Goal: Transaction & Acquisition: Purchase product/service

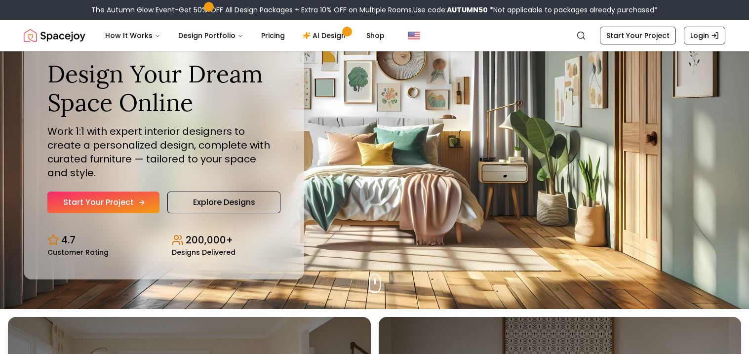
click at [119, 191] on link "Start Your Project" at bounding box center [103, 202] width 112 height 22
click at [324, 39] on link "AI Design" at bounding box center [326, 36] width 62 height 20
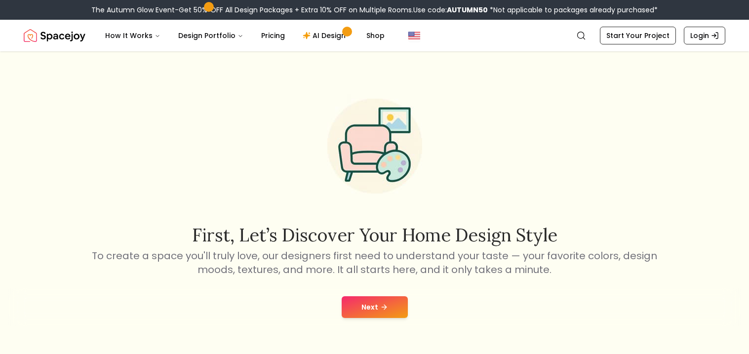
click at [394, 302] on button "Next" at bounding box center [374, 307] width 66 height 22
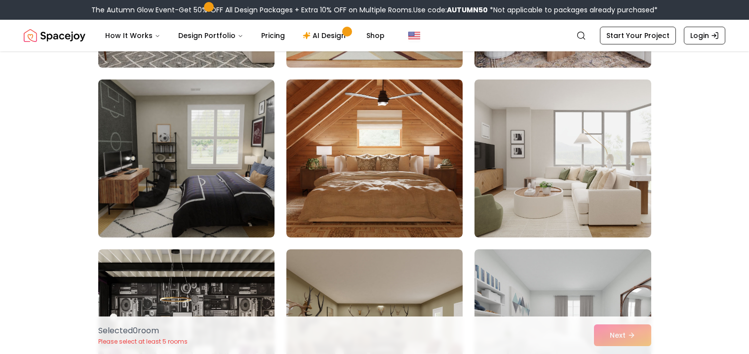
scroll to position [1074, 0]
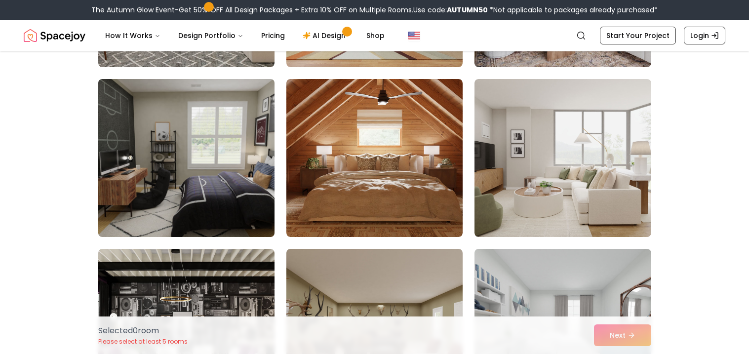
click at [174, 163] on img at bounding box center [186, 158] width 185 height 166
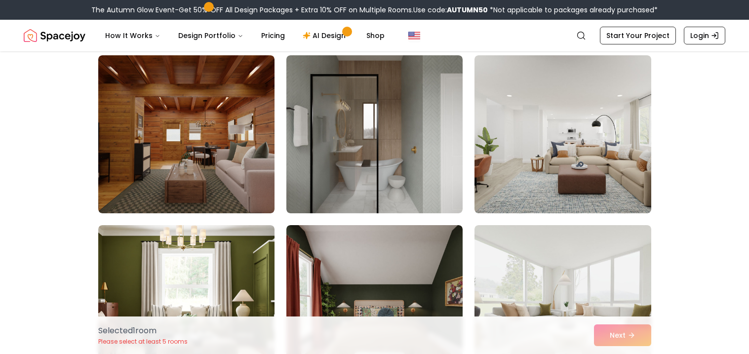
scroll to position [419, 0]
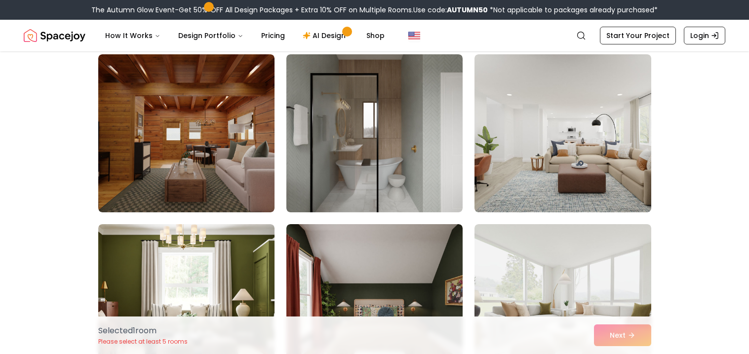
click at [174, 163] on img at bounding box center [186, 133] width 176 height 158
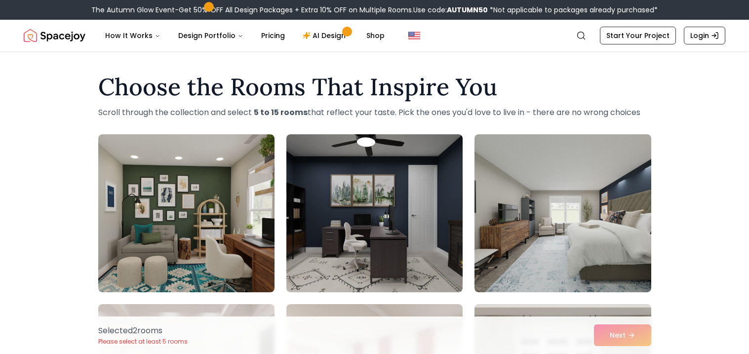
scroll to position [1, 0]
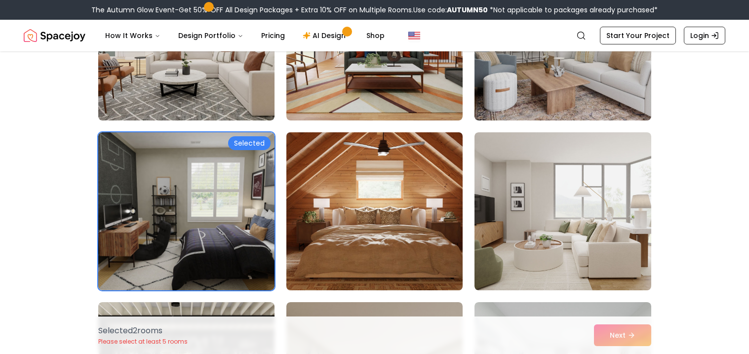
scroll to position [1021, 0]
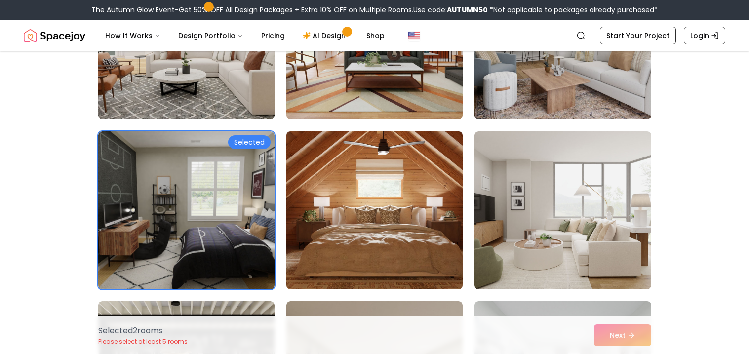
click at [422, 187] on img at bounding box center [374, 210] width 185 height 166
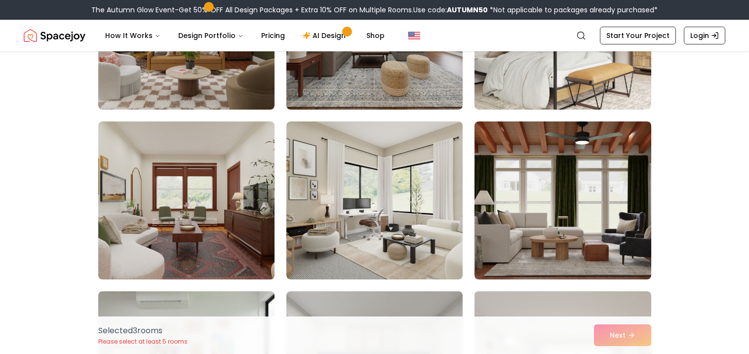
scroll to position [3919, 0]
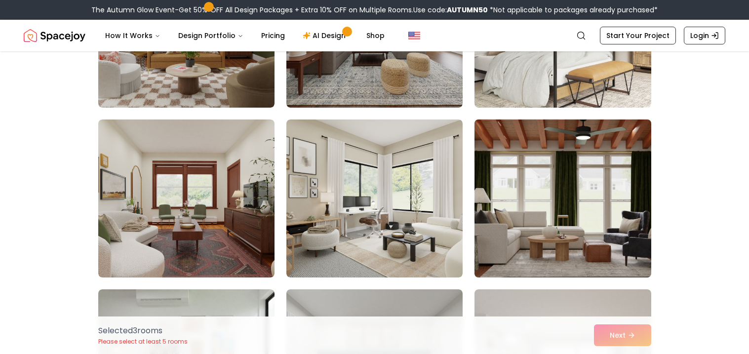
click at [574, 161] on img at bounding box center [562, 198] width 185 height 166
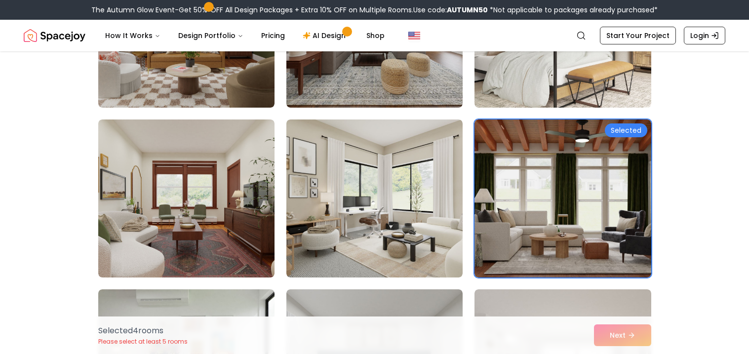
click at [632, 329] on div "Selected 4 room s Please select at least 5 rooms Next" at bounding box center [374, 335] width 568 height 38
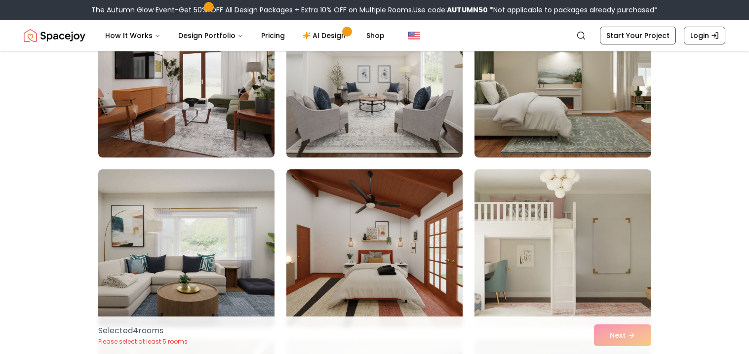
scroll to position [4718, 0]
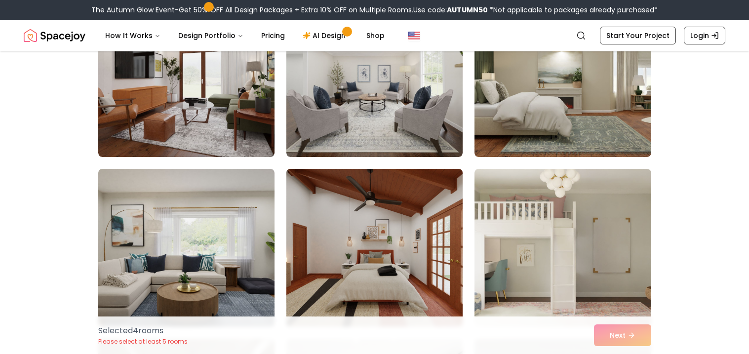
click at [412, 195] on img at bounding box center [374, 248] width 185 height 166
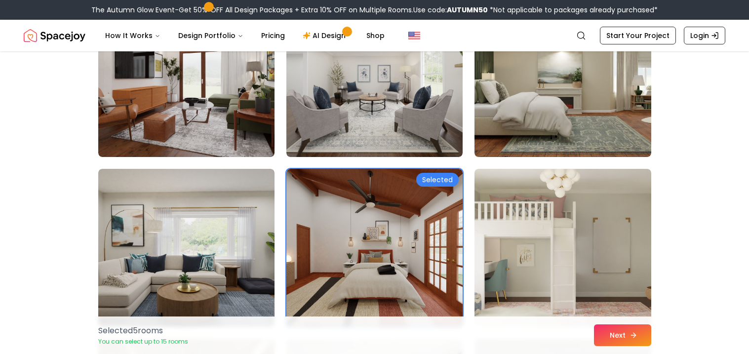
click at [641, 341] on button "Next" at bounding box center [622, 335] width 57 height 22
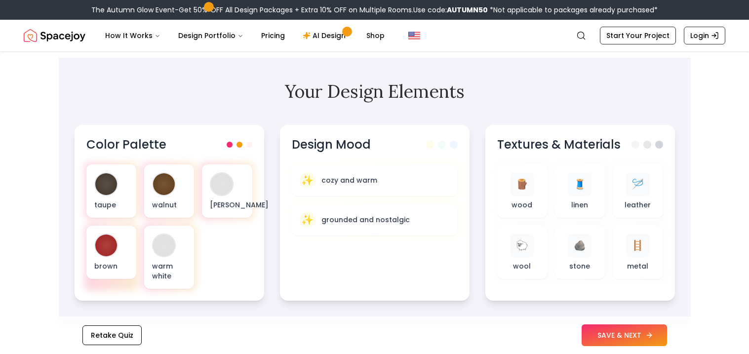
scroll to position [313, 0]
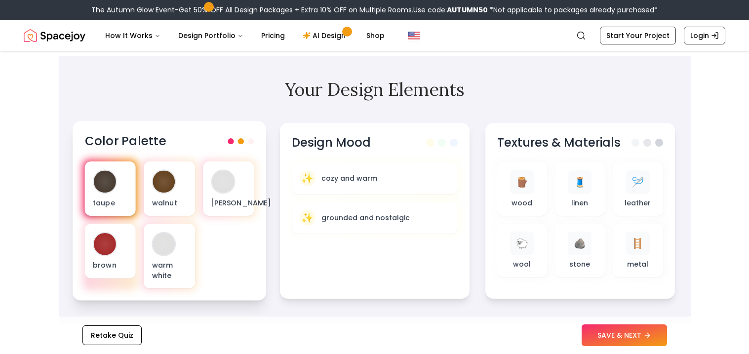
click at [134, 193] on div "taupe" at bounding box center [109, 188] width 51 height 54
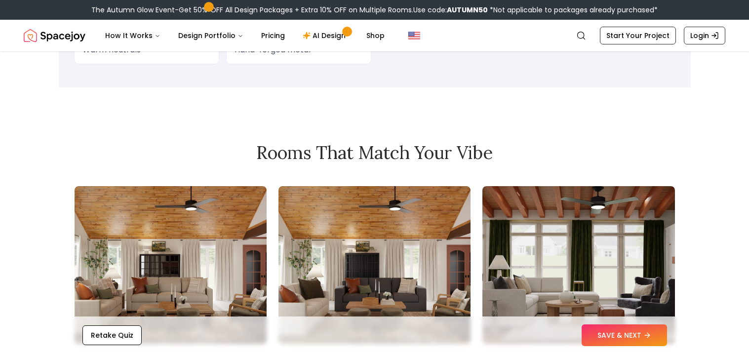
scroll to position [1000, 0]
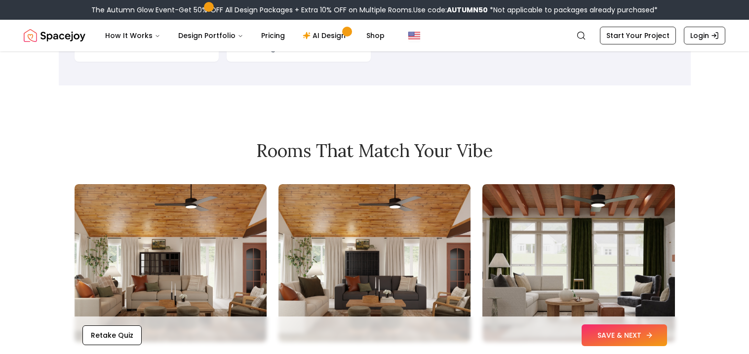
click at [591, 337] on button "SAVE & NEXT" at bounding box center [623, 335] width 85 height 22
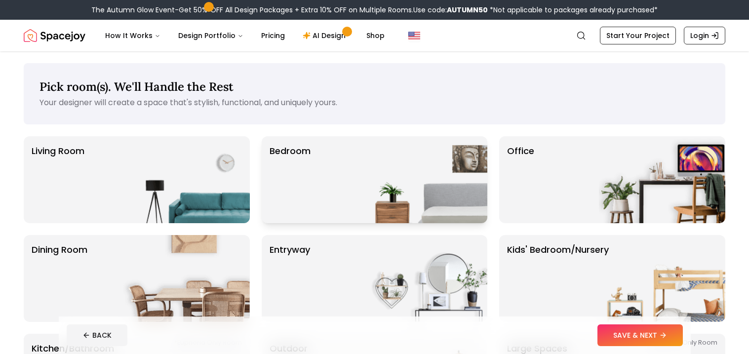
click at [347, 149] on div "Bedroom" at bounding box center [375, 179] width 226 height 87
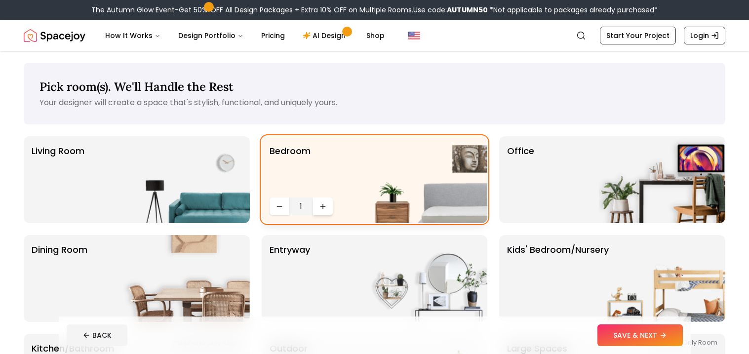
click at [326, 203] on button "Increase quantity" at bounding box center [323, 206] width 20 height 18
click at [104, 197] on div "Living Room" at bounding box center [137, 179] width 226 height 87
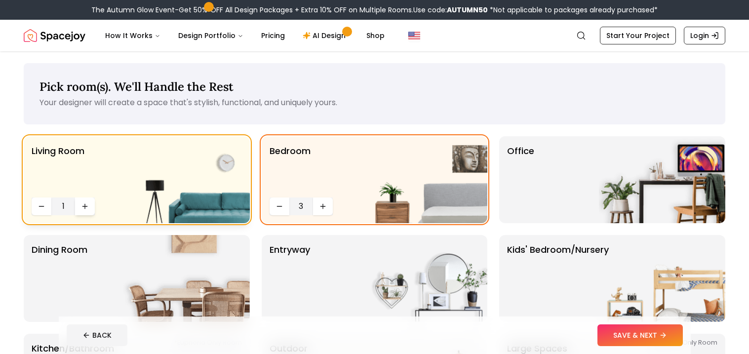
click at [82, 208] on icon "Increase quantity" at bounding box center [85, 206] width 8 height 8
click at [524, 198] on p "Office" at bounding box center [520, 179] width 27 height 71
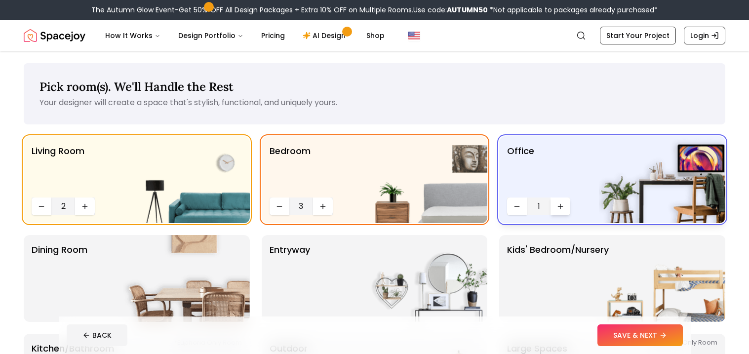
click at [558, 208] on icon "Increase quantity" at bounding box center [560, 206] width 8 height 8
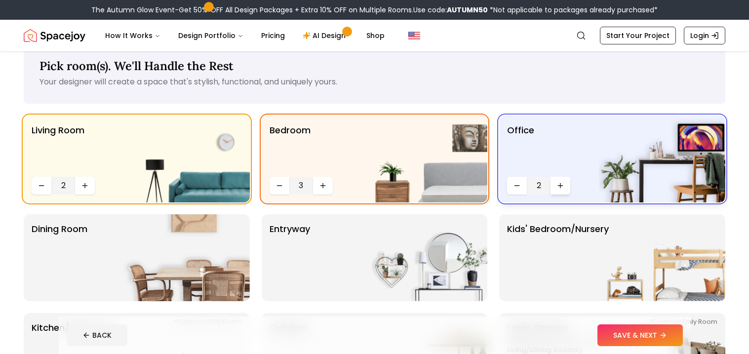
scroll to position [20, 0]
click at [514, 190] on button "Decrease quantity" at bounding box center [517, 186] width 20 height 18
click at [568, 282] on p "Kids' Bedroom/Nursery" at bounding box center [558, 258] width 102 height 71
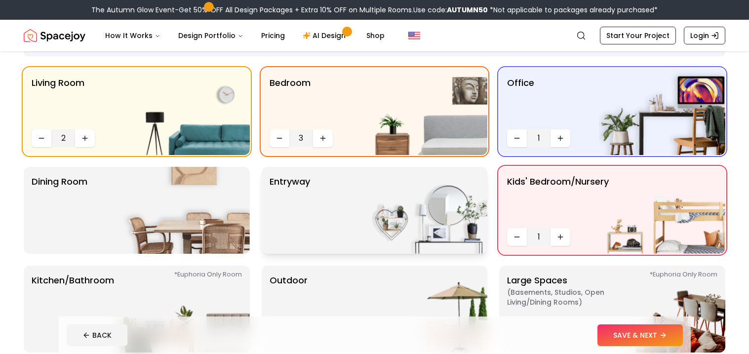
scroll to position [71, 0]
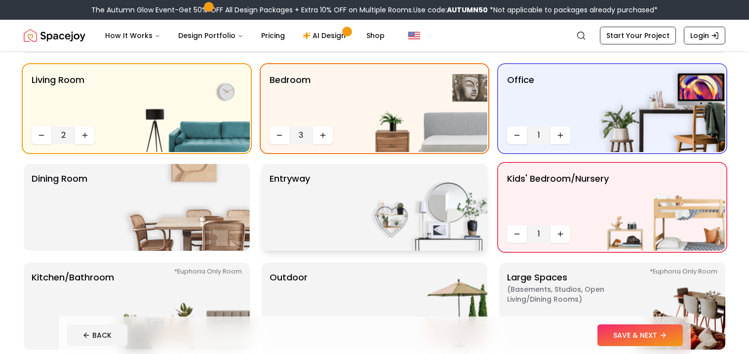
click at [298, 212] on p "entryway" at bounding box center [289, 207] width 40 height 71
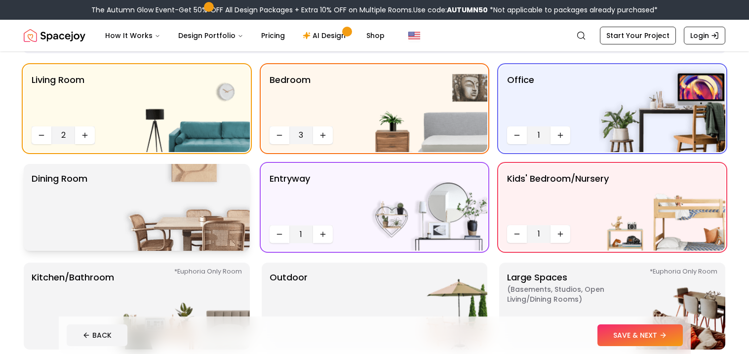
click at [229, 206] on img at bounding box center [186, 207] width 126 height 87
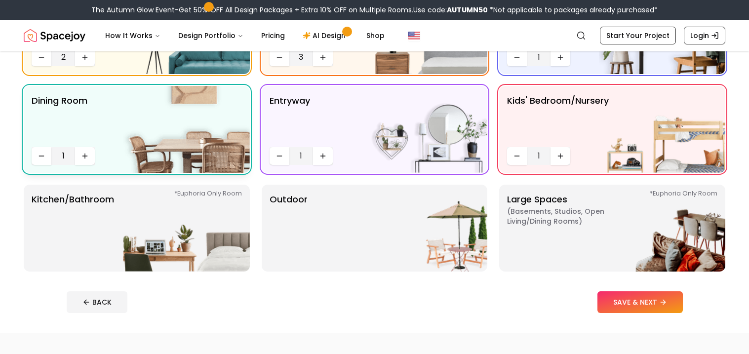
scroll to position [170, 0]
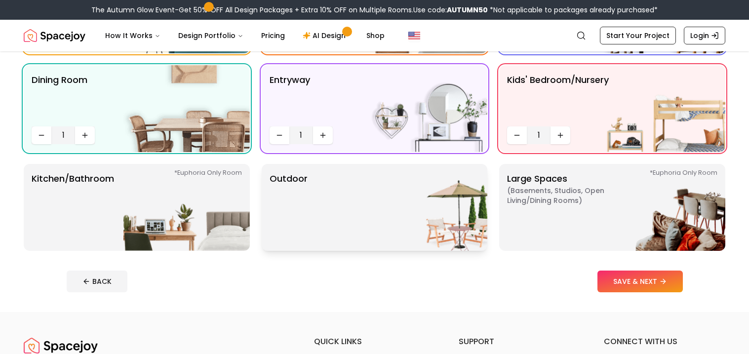
click at [285, 211] on p "Outdoor" at bounding box center [288, 207] width 38 height 71
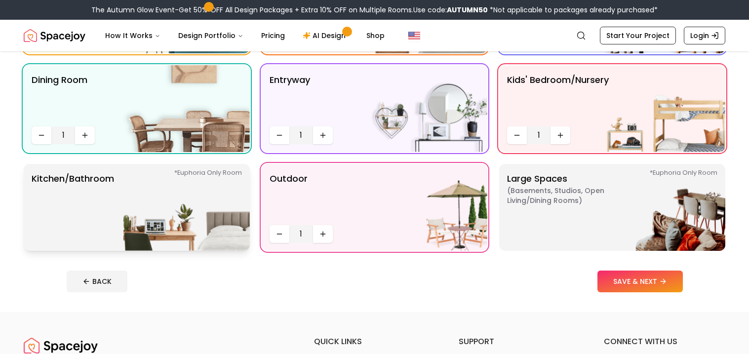
click at [143, 224] on img at bounding box center [186, 207] width 126 height 87
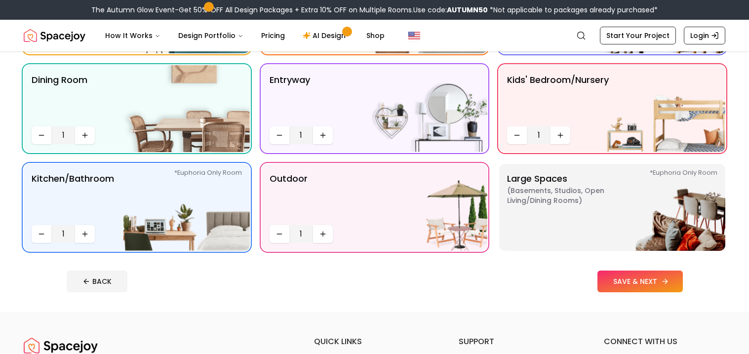
click at [636, 273] on button "SAVE & NEXT" at bounding box center [639, 281] width 85 height 22
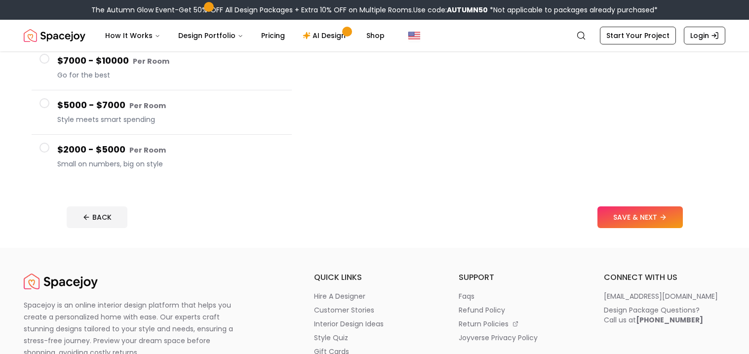
scroll to position [199, 0]
click at [658, 214] on button "SAVE & NEXT" at bounding box center [639, 217] width 85 height 22
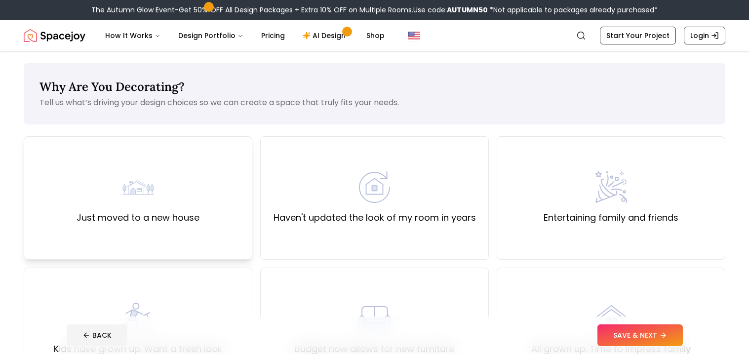
click at [202, 184] on div "Just moved to a new house" at bounding box center [138, 197] width 228 height 123
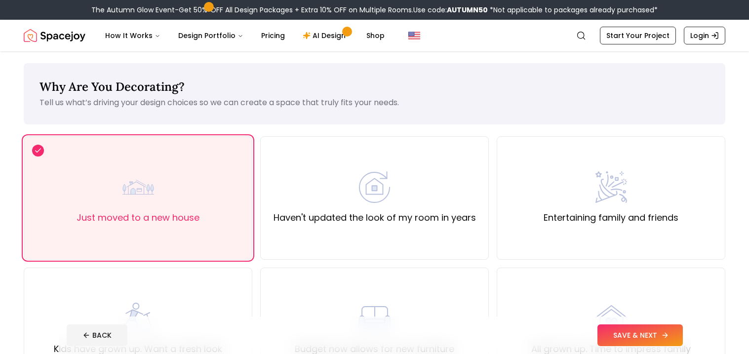
click at [629, 341] on button "SAVE & NEXT" at bounding box center [639, 335] width 85 height 22
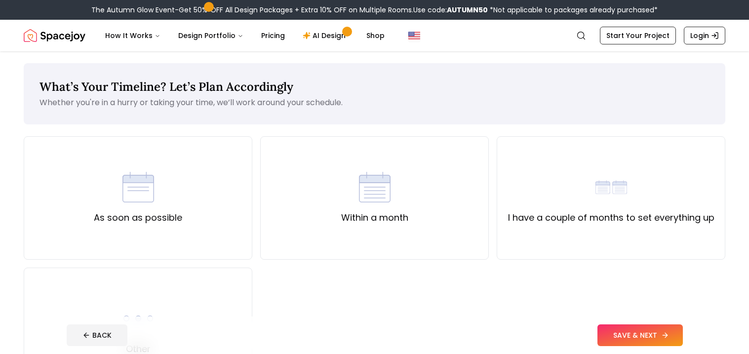
scroll to position [2, 0]
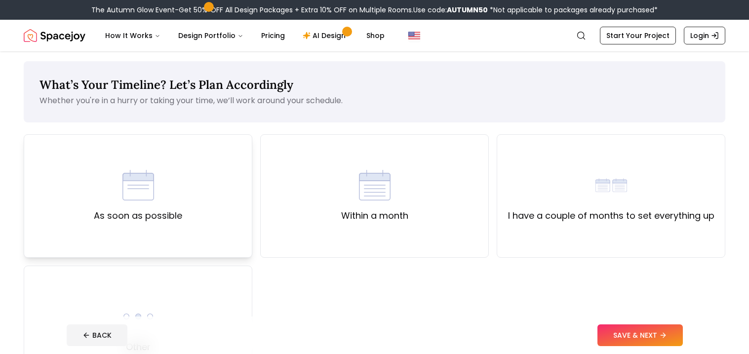
click at [230, 230] on div "As soon as possible" at bounding box center [138, 195] width 228 height 123
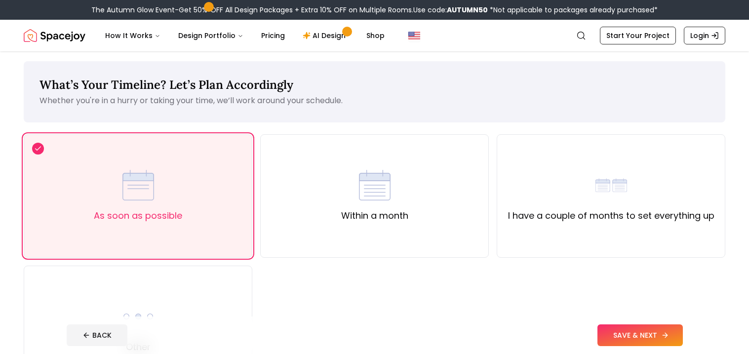
click at [603, 335] on button "SAVE & NEXT" at bounding box center [639, 335] width 85 height 22
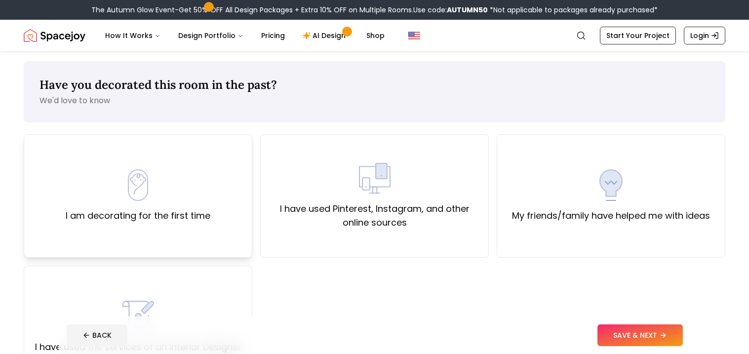
click at [222, 255] on div "I am decorating for the first time" at bounding box center [138, 195] width 228 height 123
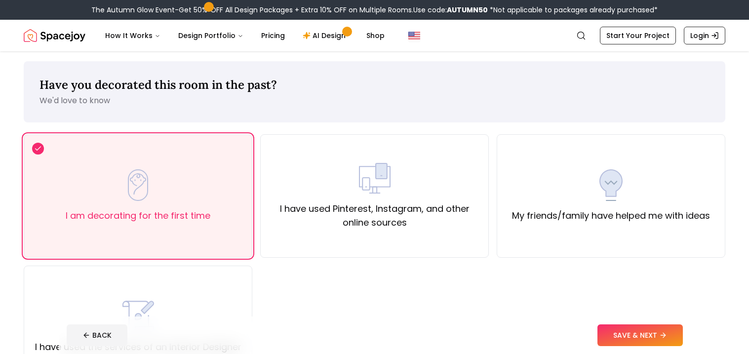
click at [612, 322] on footer "BACK SAVE & NEXT" at bounding box center [375, 335] width 632 height 38
click at [617, 333] on button "SAVE & NEXT" at bounding box center [639, 335] width 85 height 22
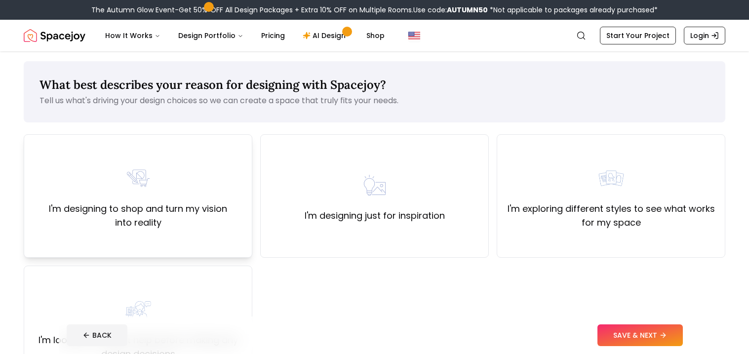
click at [146, 220] on label "I'm designing to shop and turn my vision into reality" at bounding box center [138, 216] width 212 height 28
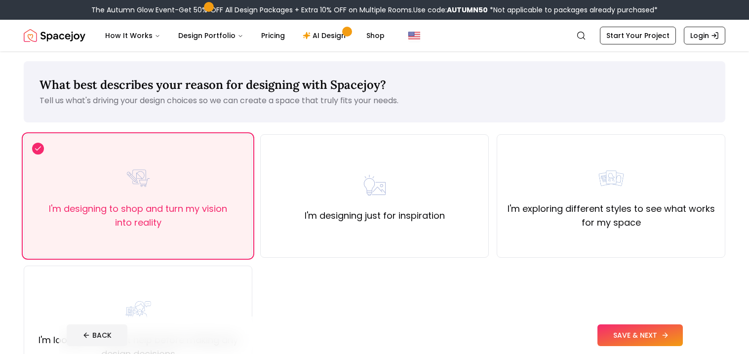
click at [614, 336] on button "SAVE & NEXT" at bounding box center [639, 335] width 85 height 22
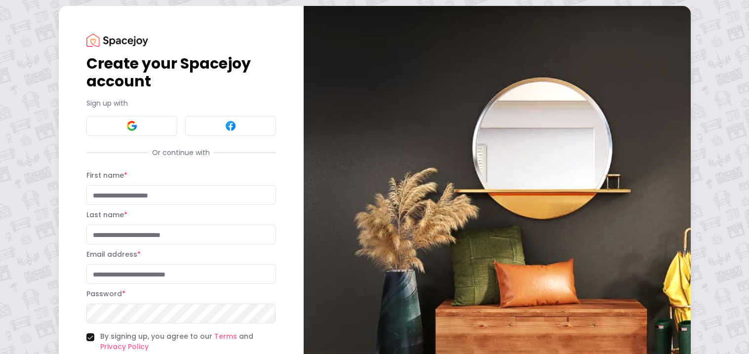
click at [193, 201] on input "First name *" at bounding box center [180, 195] width 189 height 20
type input "****"
click at [178, 233] on input "Last name *" at bounding box center [180, 235] width 189 height 20
type input "****"
click at [125, 272] on input "Email address *" at bounding box center [180, 274] width 189 height 20
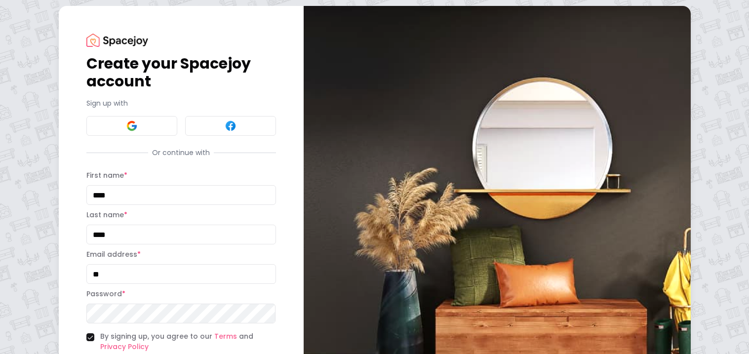
type input "*"
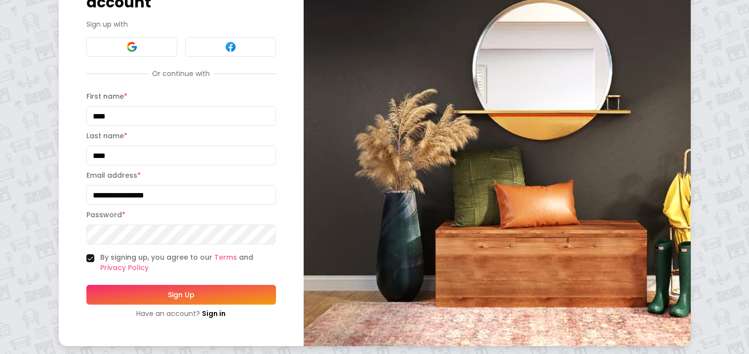
type input "**********"
click at [182, 297] on button "Sign Up" at bounding box center [180, 295] width 189 height 20
